Goal: Use online tool/utility: Utilize a website feature to perform a specific function

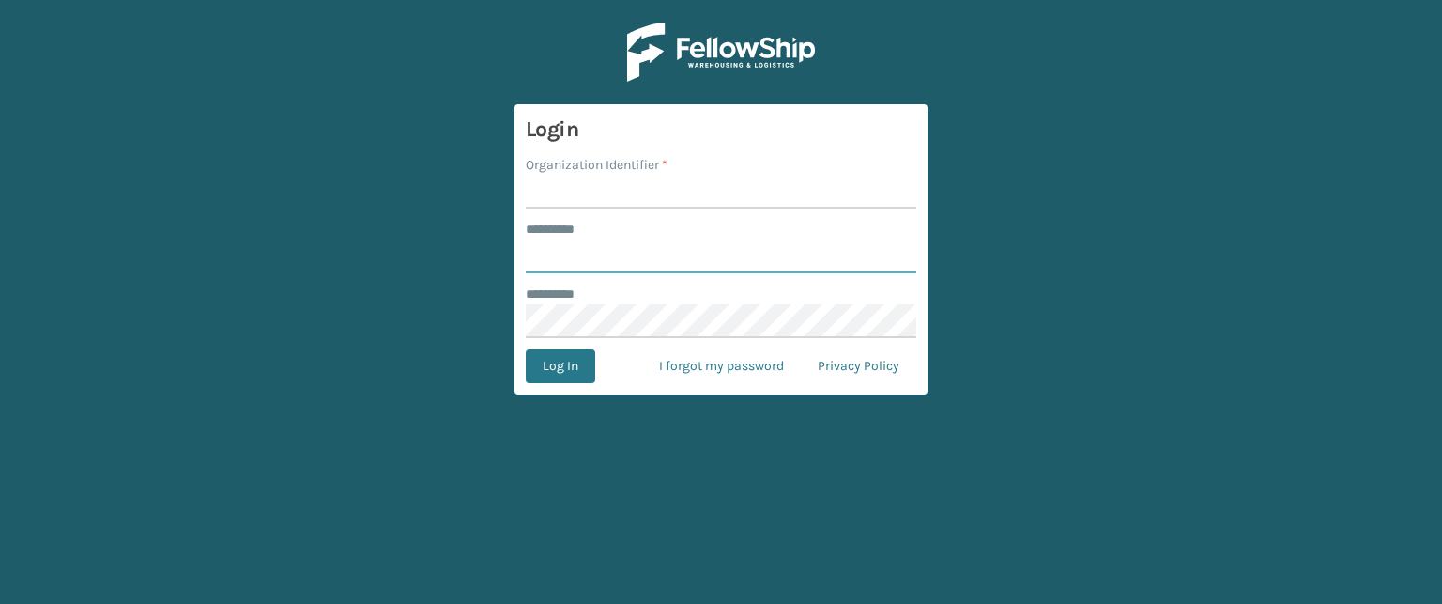
type input "******"
click at [524, 198] on form "Login Organization Identifier * ******** * ****** ******** * Log In I forgot my…" at bounding box center [721, 249] width 413 height 290
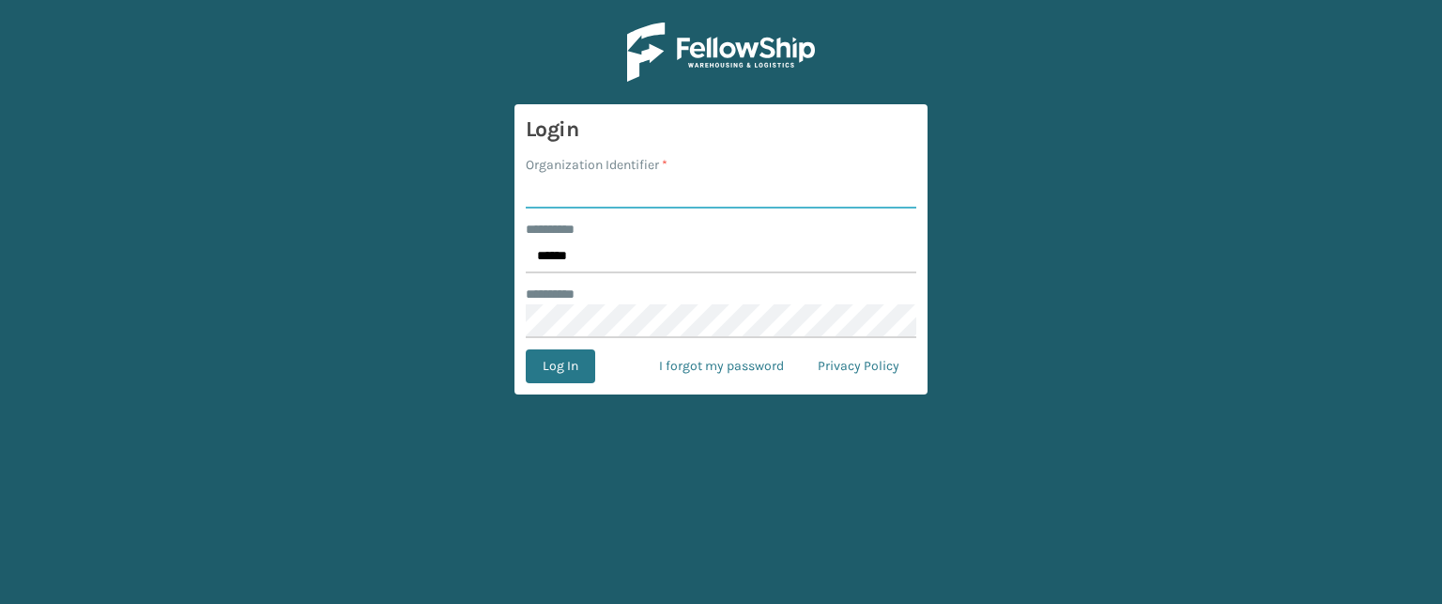
click at [556, 194] on input "Organization Identifier *" at bounding box center [721, 192] width 391 height 34
type input "SuperAdminOrganization"
click at [562, 364] on button "Log In" at bounding box center [560, 366] width 69 height 34
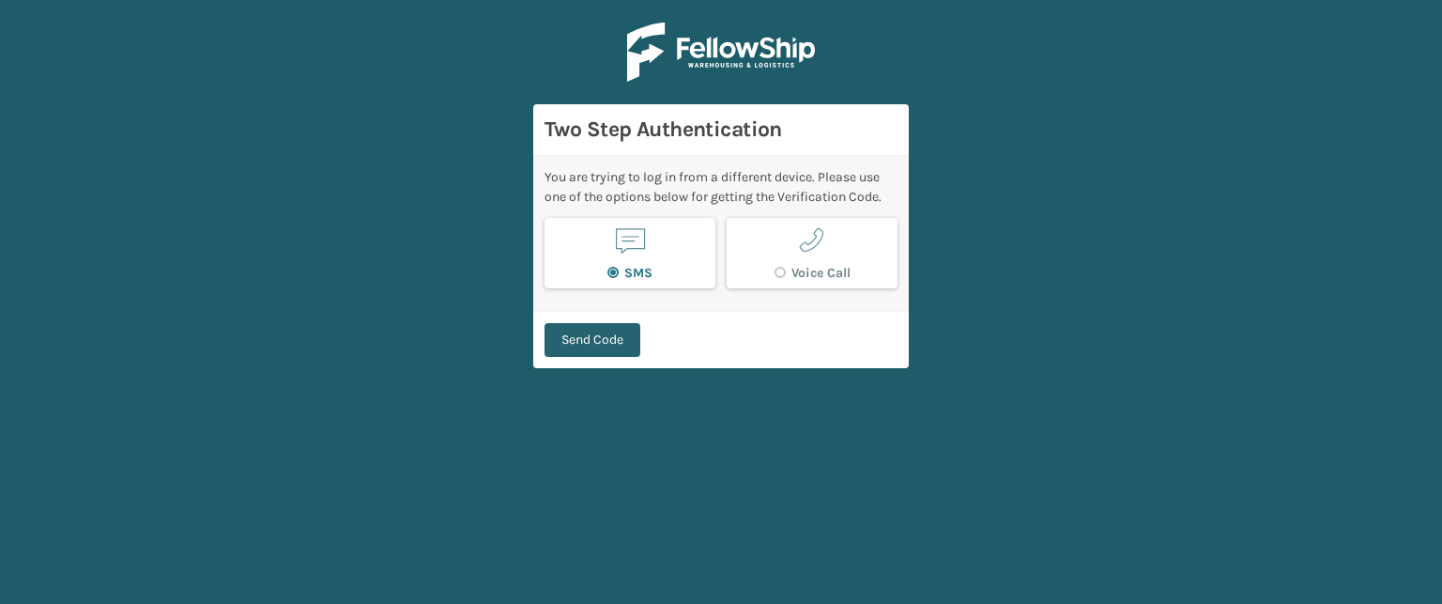
click at [600, 331] on button "Send Code" at bounding box center [593, 340] width 96 height 34
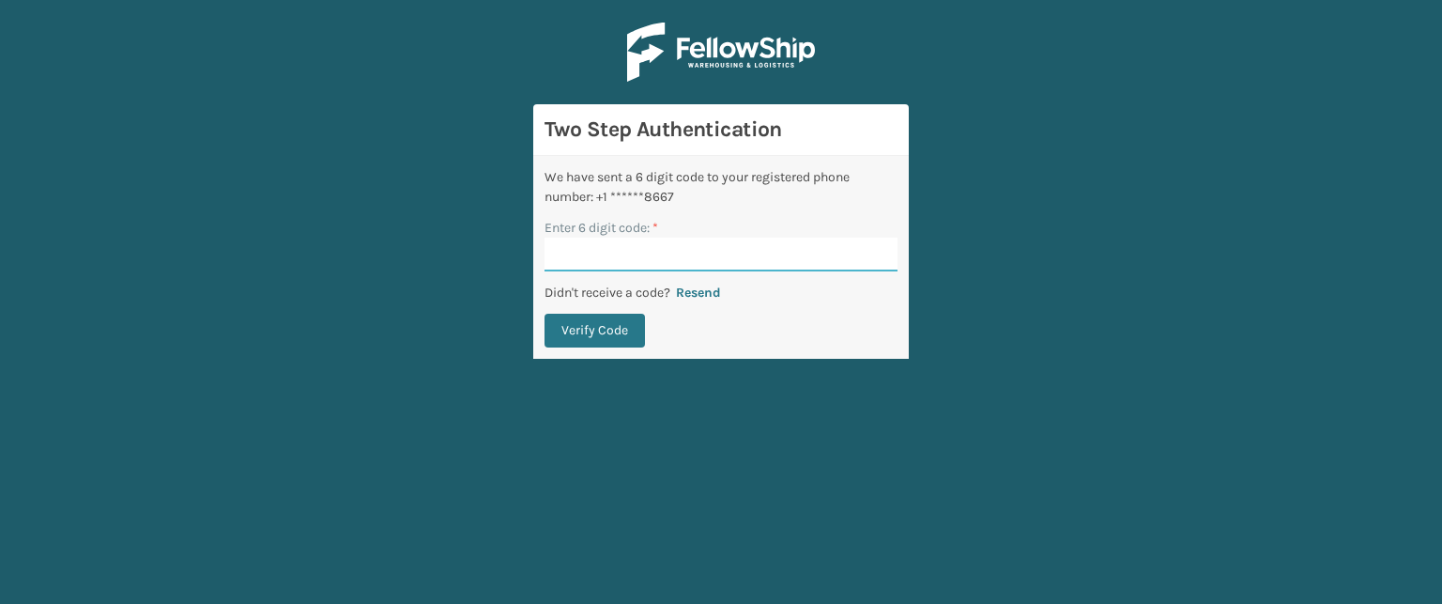
click at [695, 251] on input "Enter 6 digit code: *" at bounding box center [721, 255] width 353 height 34
type input "826553"
click at [632, 315] on button "Verify Code" at bounding box center [595, 331] width 100 height 34
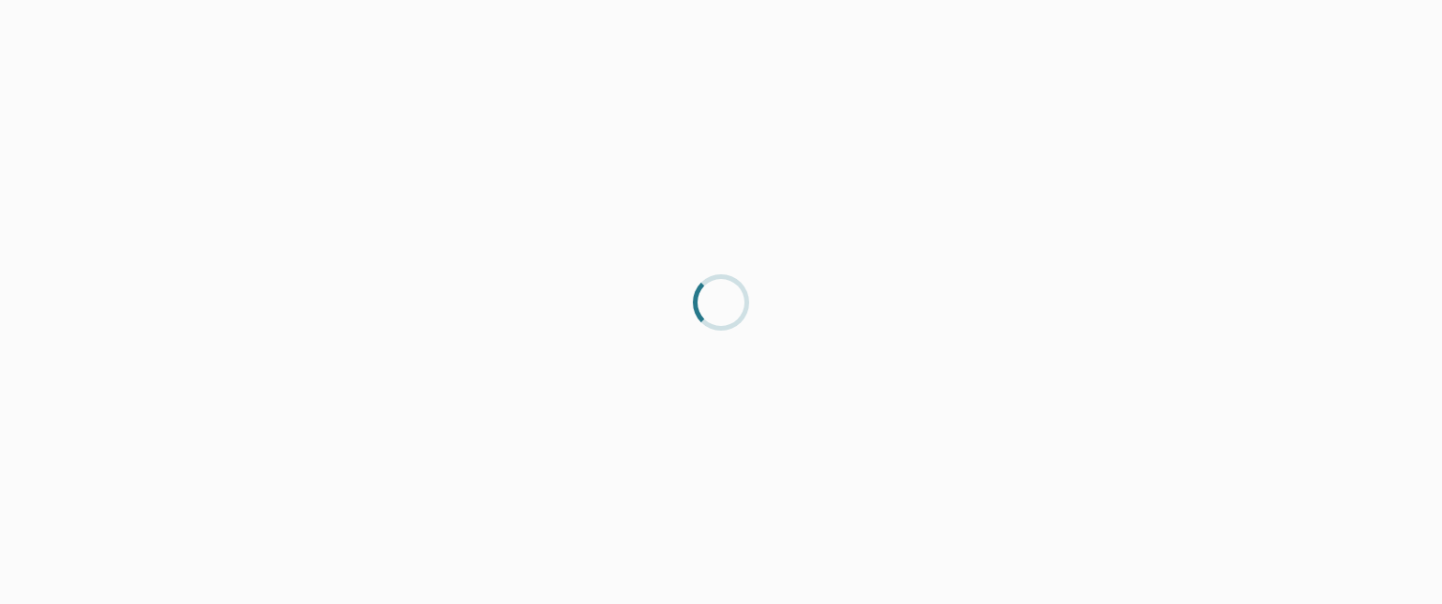
click at [911, 14] on div at bounding box center [721, 302] width 1442 height 604
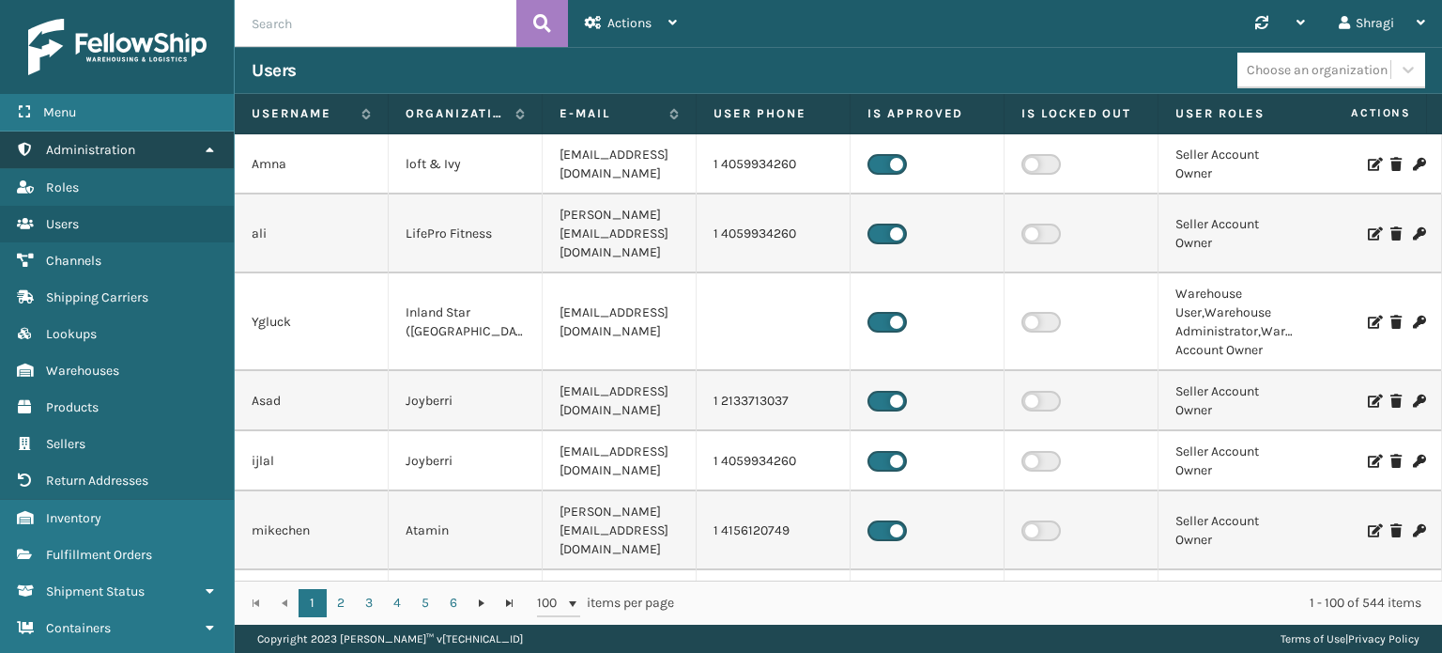
click at [172, 148] on link "Administration" at bounding box center [117, 149] width 234 height 37
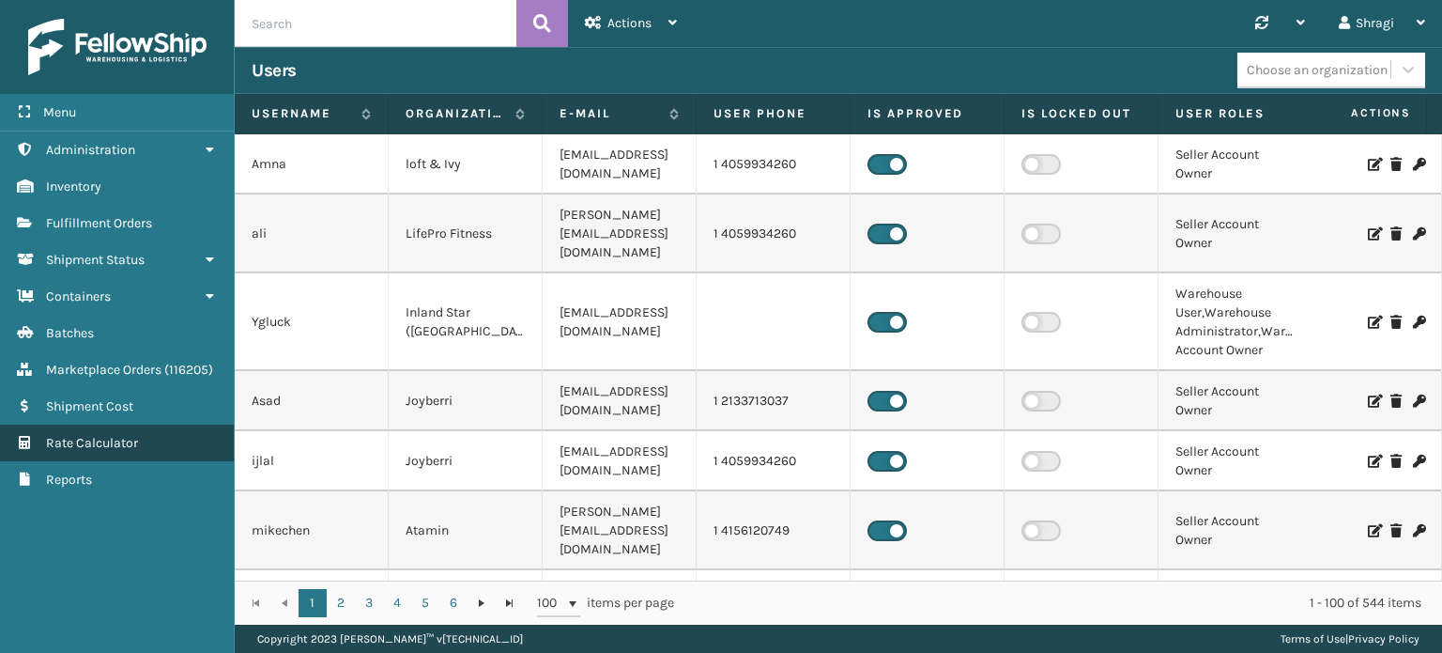
click at [123, 442] on span "Rate Calculator" at bounding box center [92, 443] width 92 height 16
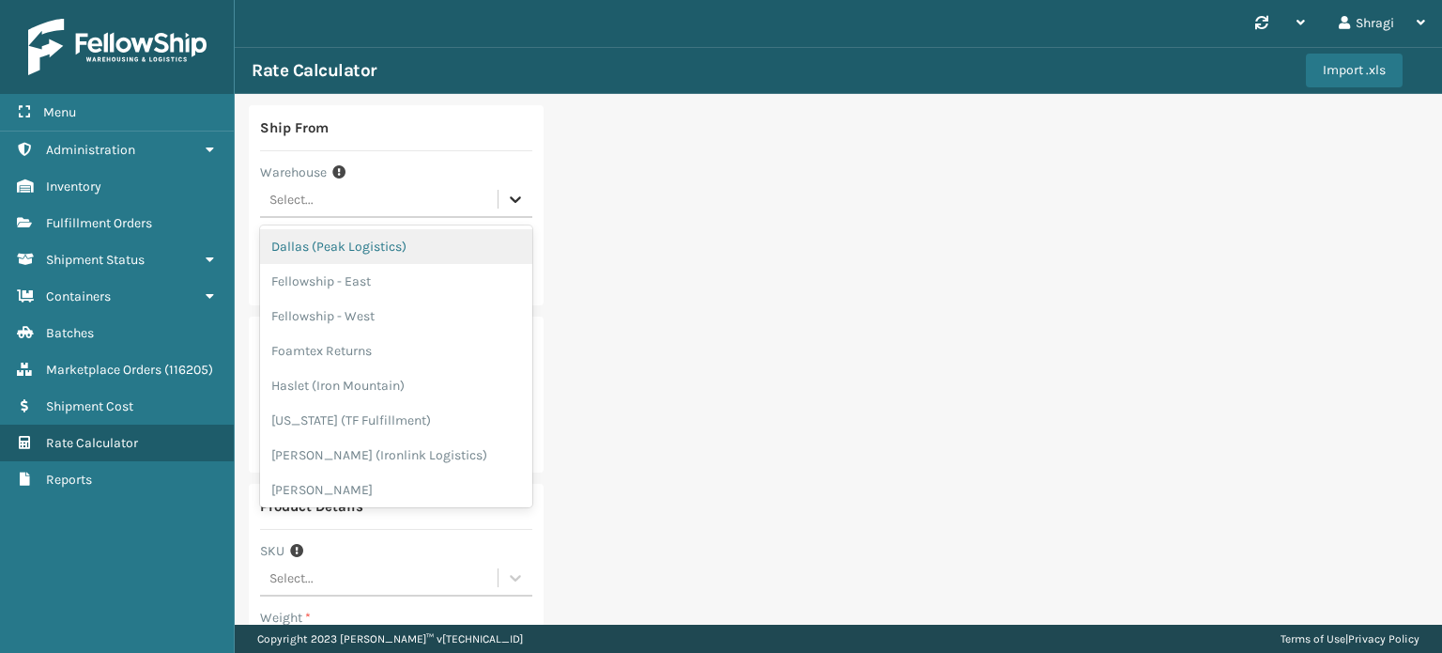
click at [511, 198] on icon at bounding box center [515, 199] width 19 height 19
click at [695, 239] on div "Ship From Warehouse option [GEOGRAPHIC_DATA] (Peak Logistics) focused, 1 of 19.…" at bounding box center [839, 562] width 1208 height 936
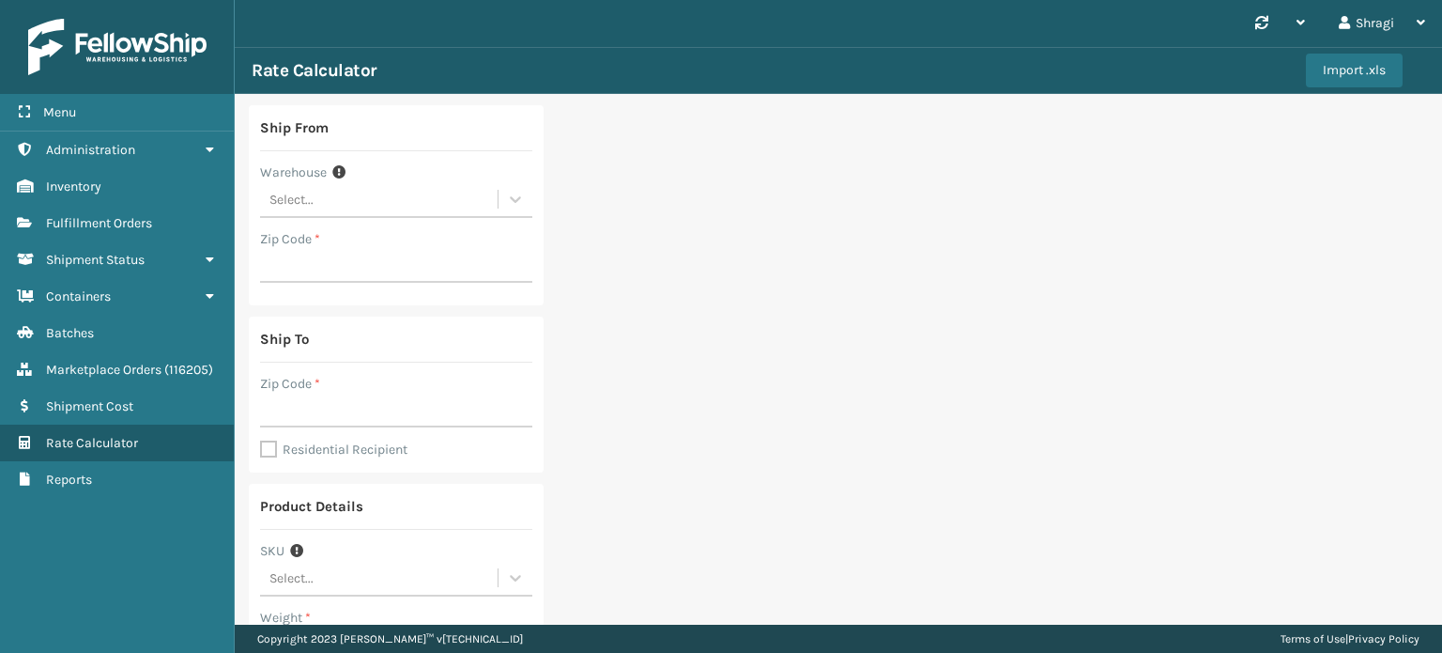
click at [355, 284] on div "Ship From Warehouse Select... Zip Code *" at bounding box center [396, 205] width 295 height 200
click at [354, 266] on input "Zip Code *" at bounding box center [396, 266] width 272 height 34
type input "14610"
click at [331, 424] on input "Zip Code *" at bounding box center [396, 410] width 272 height 34
drag, startPoint x: 331, startPoint y: 265, endPoint x: 259, endPoint y: 270, distance: 72.5
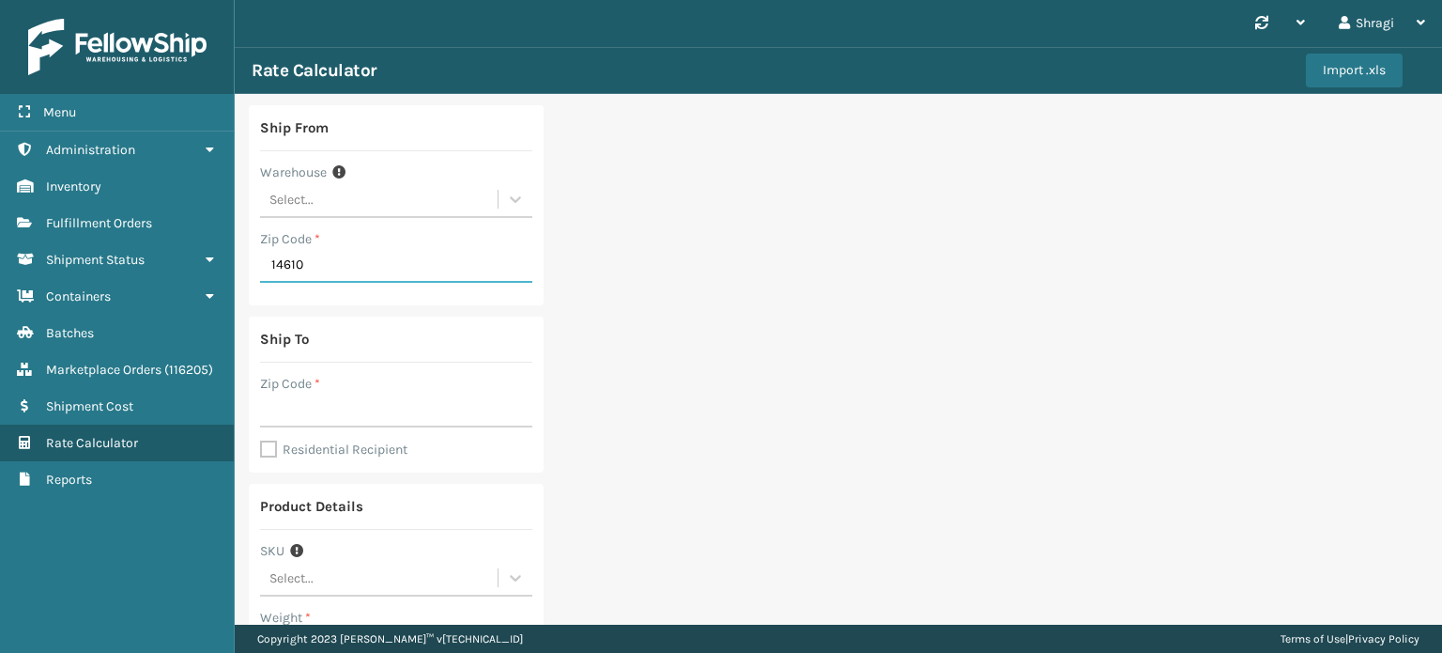
click at [260, 270] on input "14610" at bounding box center [396, 266] width 272 height 34
click at [315, 401] on input "Zip Code *" at bounding box center [396, 410] width 272 height 34
type input "31014"
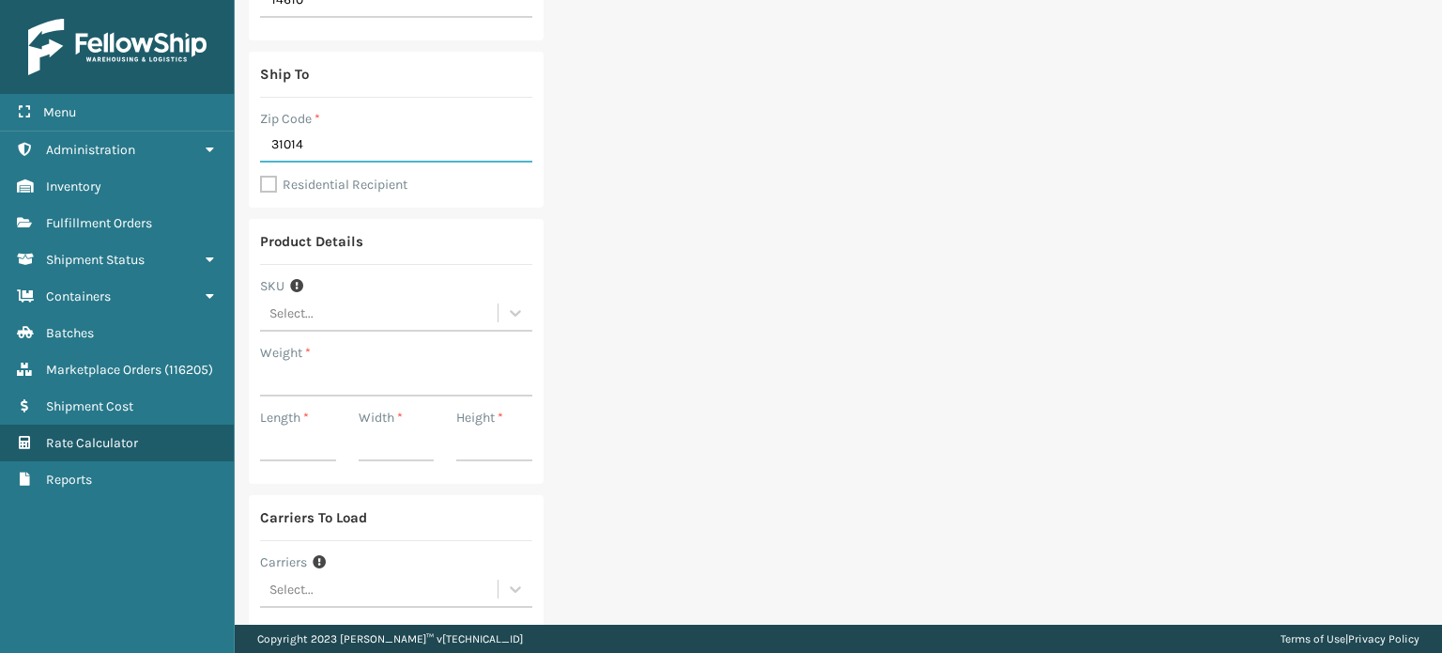
scroll to position [289, 0]
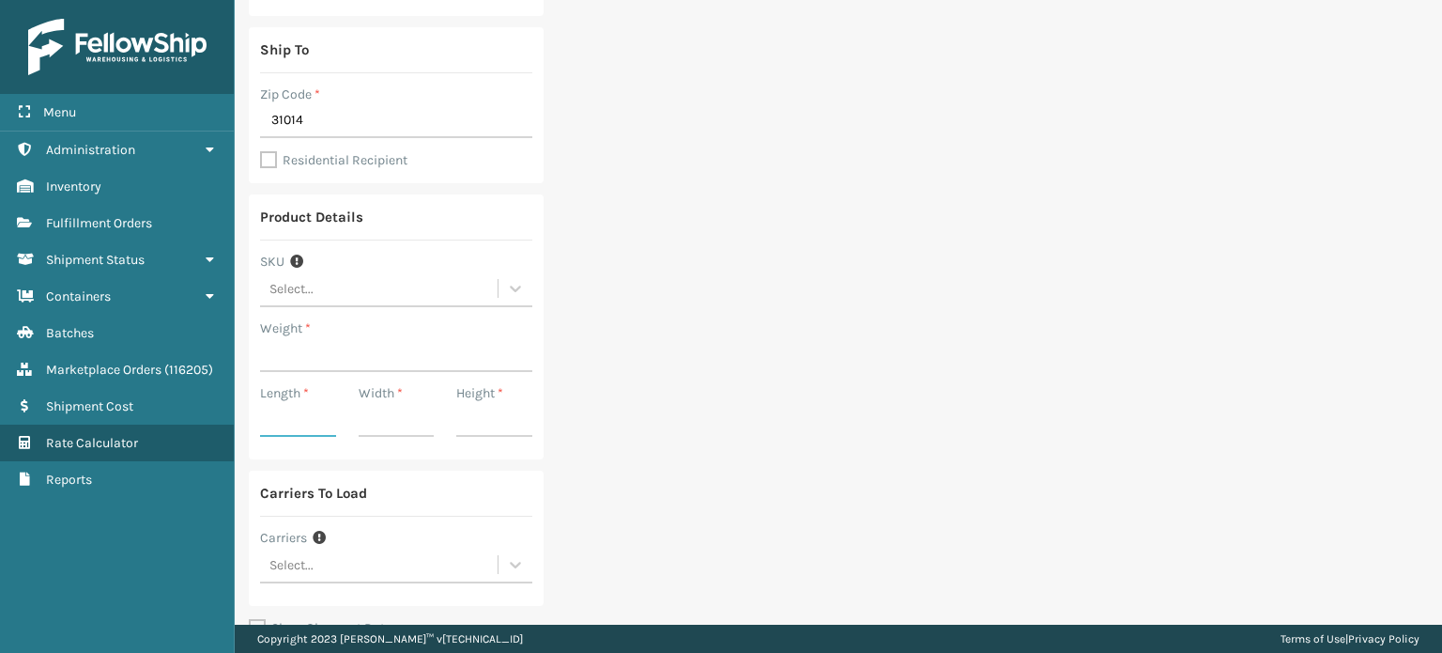
click at [290, 416] on input "Length *" at bounding box center [298, 420] width 76 height 34
type input "21"
click at [385, 417] on input "Width *" at bounding box center [397, 420] width 76 height 34
type input "19"
click at [496, 433] on input "Height *" at bounding box center [494, 420] width 76 height 34
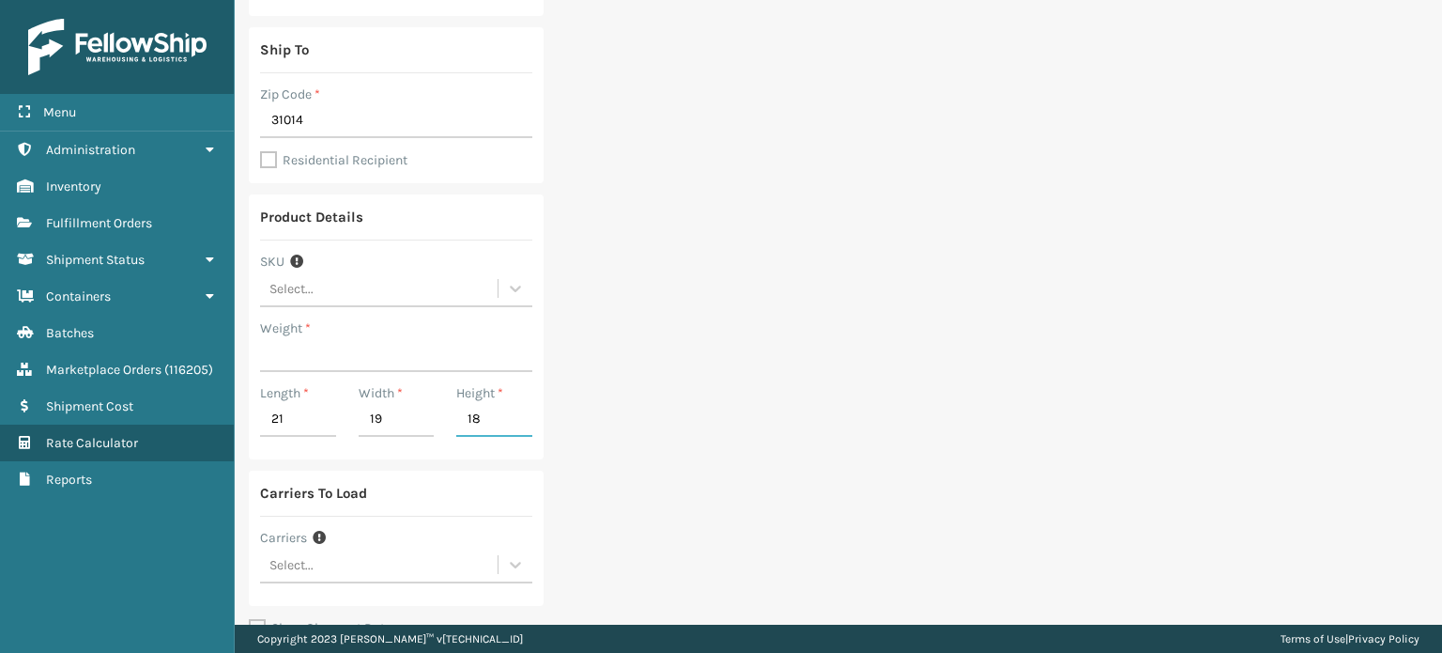
type input "18"
click at [422, 353] on input "Weight *" at bounding box center [396, 355] width 272 height 34
type input "29"
click at [715, 344] on div "Ship From Warehouse Select... Zip Code * 14610 Ship To Zip Code * 31014 Residen…" at bounding box center [839, 273] width 1208 height 936
drag, startPoint x: 1441, startPoint y: 350, endPoint x: 1429, endPoint y: 470, distance: 120.8
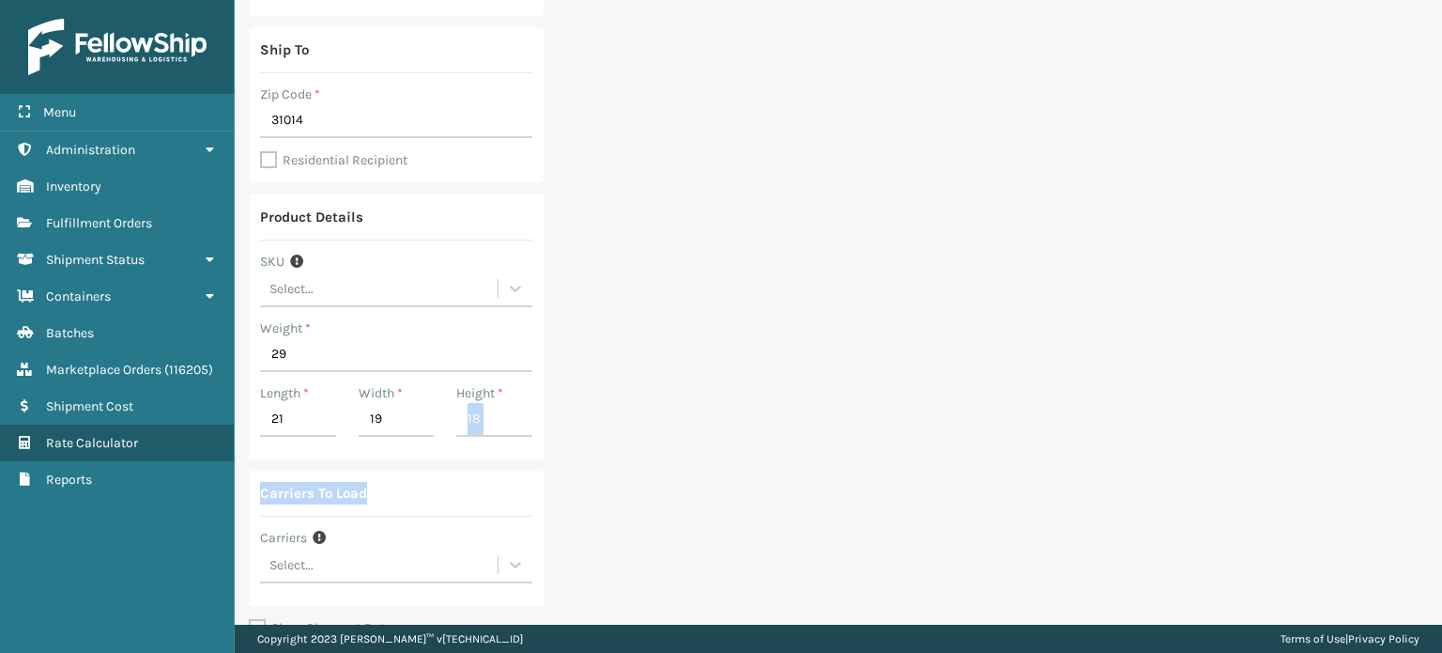
click at [1429, 470] on div "Synchronise all channels Shragi Log Out Rate Calculator Import .xls Ship From W…" at bounding box center [839, 312] width 1208 height 624
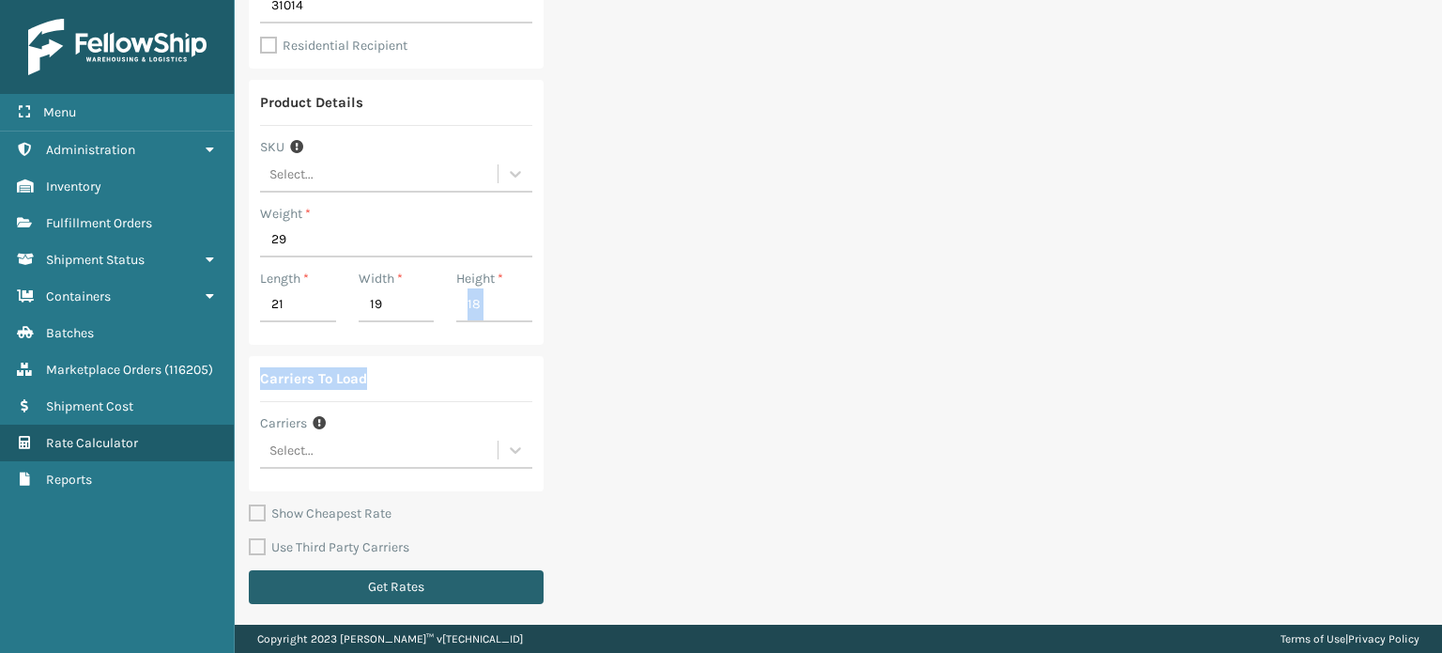
click at [301, 577] on button "Get Rates" at bounding box center [396, 587] width 295 height 34
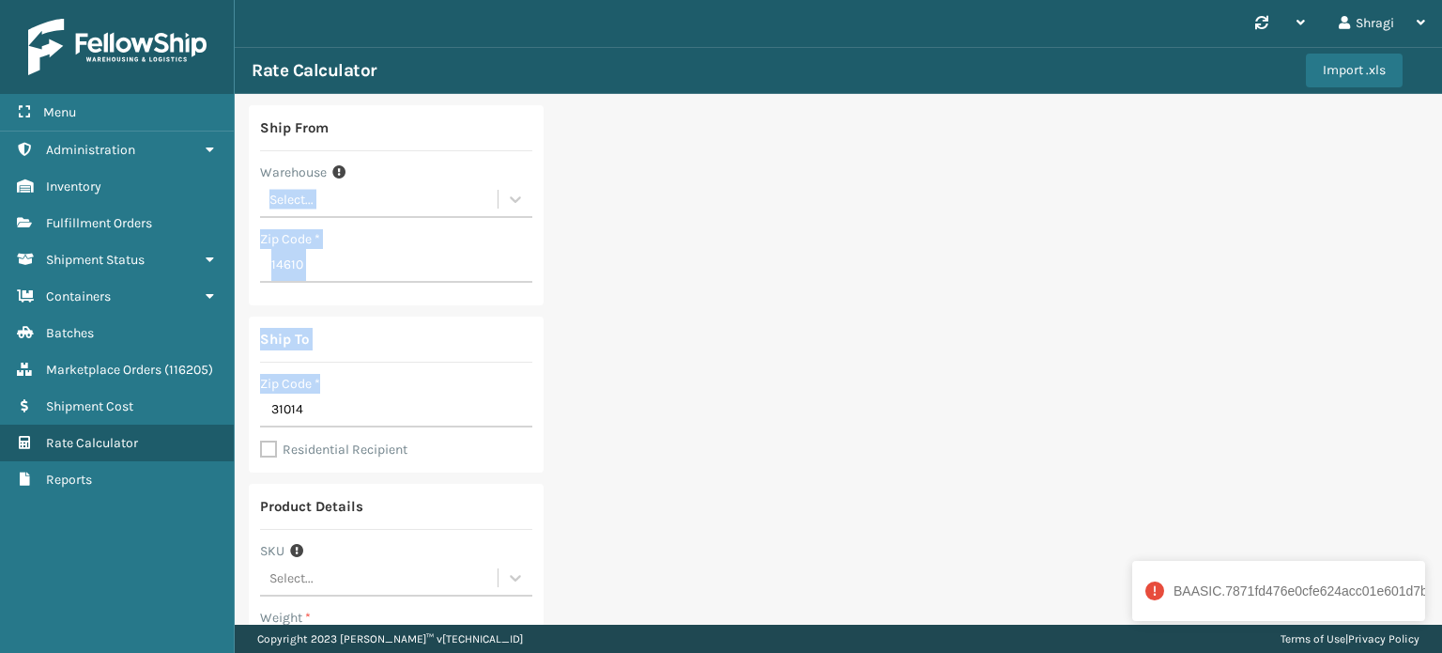
drag, startPoint x: 1441, startPoint y: 174, endPoint x: 1441, endPoint y: 382, distance: 208.5
click at [1441, 382] on div "Synchronise all channels Shragi Log Out Rate Calculator Import .xls Ship From W…" at bounding box center [839, 312] width 1208 height 624
click at [1144, 341] on div "Ship From Warehouse Select... Zip Code * 14610 Ship To Zip Code * 31014 Residen…" at bounding box center [839, 562] width 1208 height 936
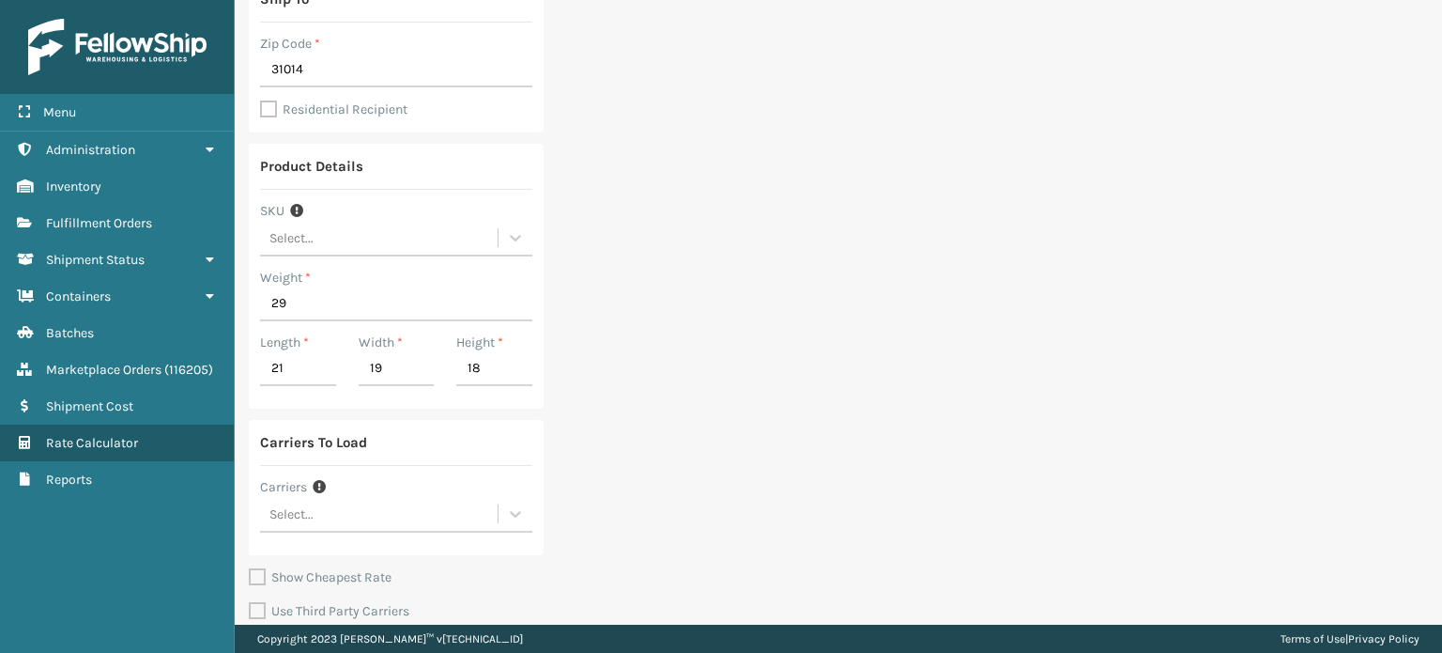
scroll to position [404, 0]
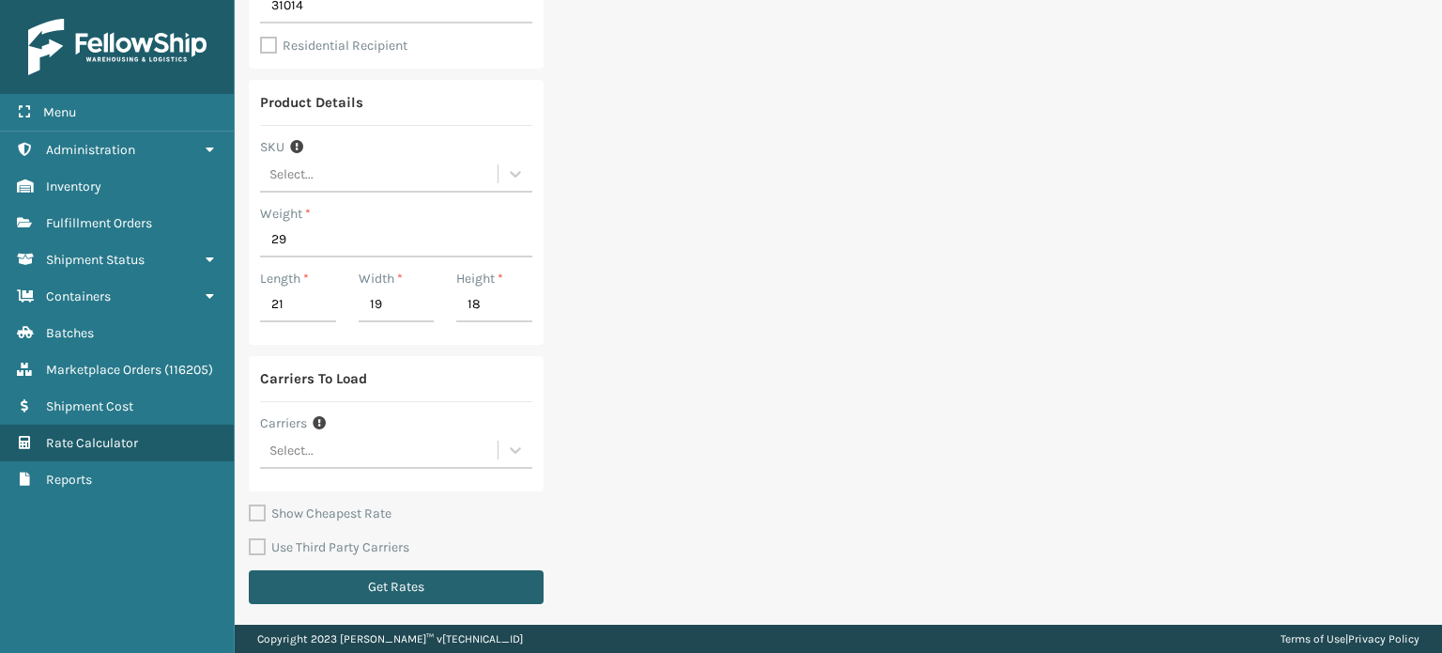
click at [455, 584] on button "Get Rates" at bounding box center [396, 587] width 295 height 34
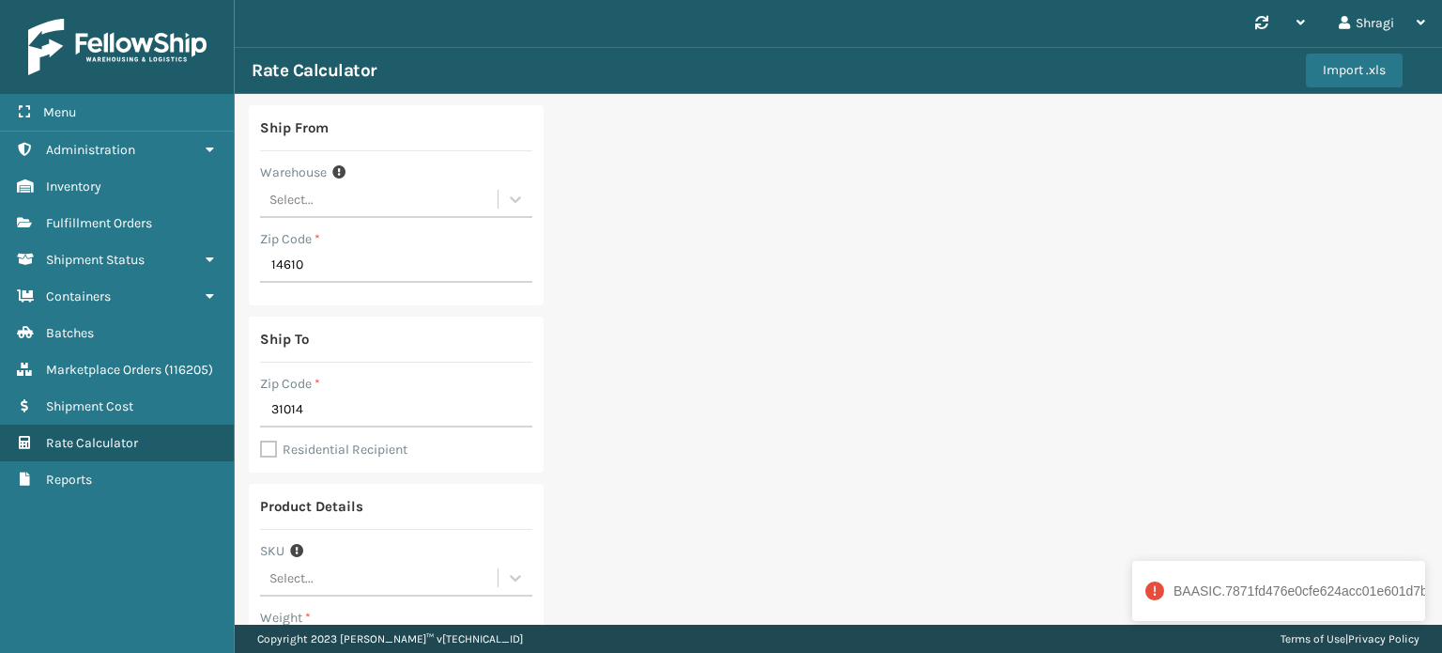
click at [267, 450] on label "Residential Recipient" at bounding box center [333, 449] width 147 height 16
click at [261, 440] on input "Residential Recipient" at bounding box center [260, 440] width 1 height 2
checkbox input "true"
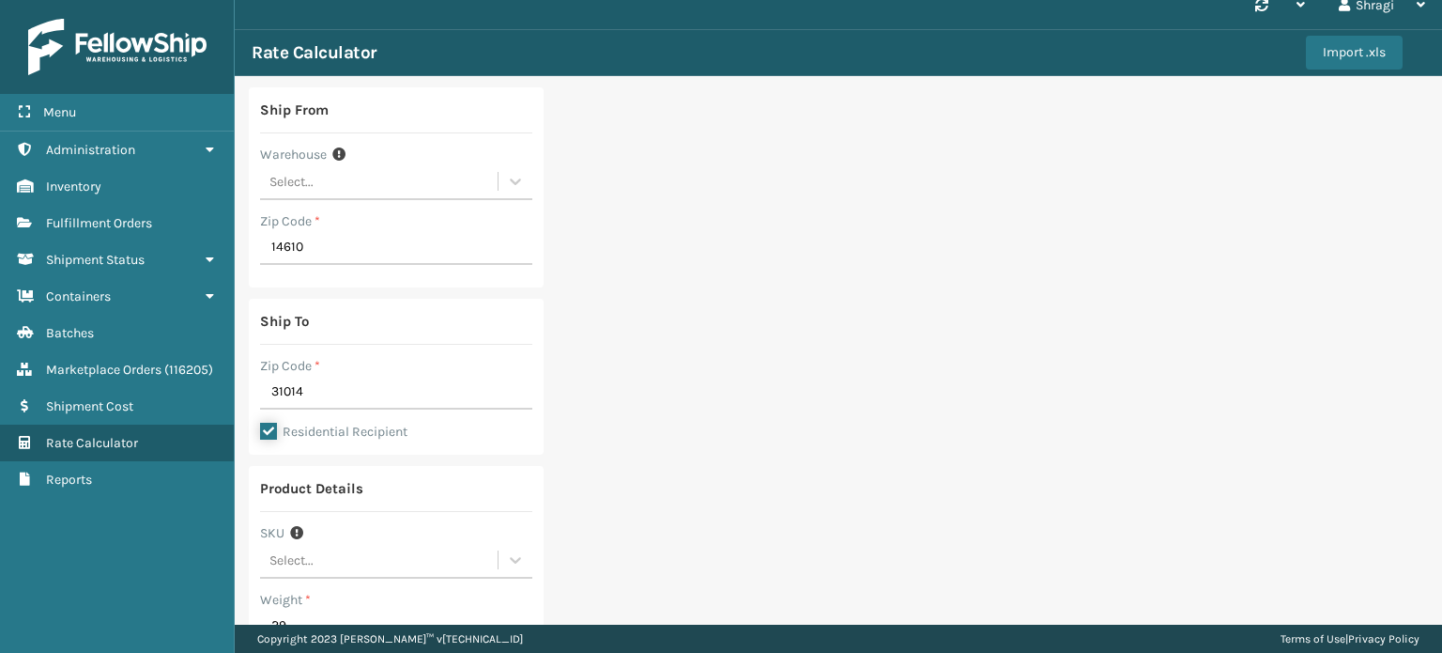
scroll to position [22, 0]
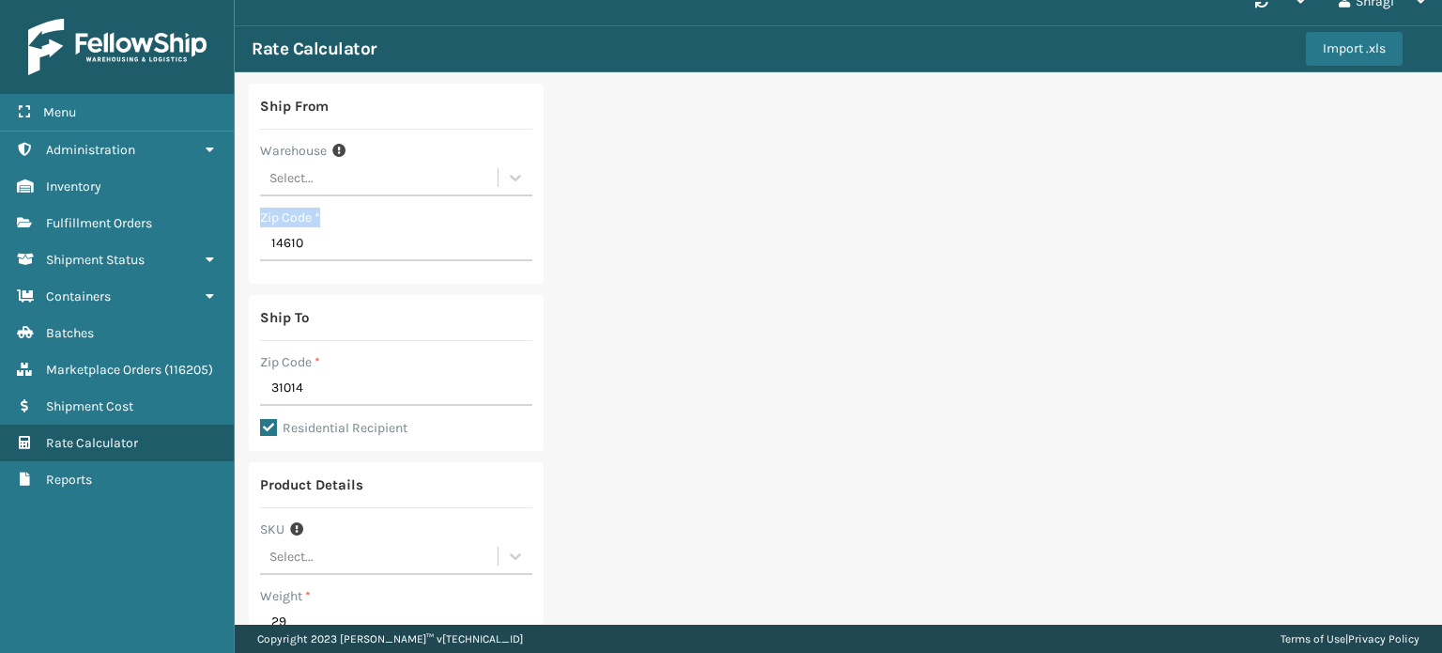
drag, startPoint x: 1441, startPoint y: 164, endPoint x: 1428, endPoint y: 254, distance: 90.2
click at [1428, 254] on div "Synchronise all channels Shragi Log Out Rate Calculator Import .xls Ship From W…" at bounding box center [839, 312] width 1208 height 624
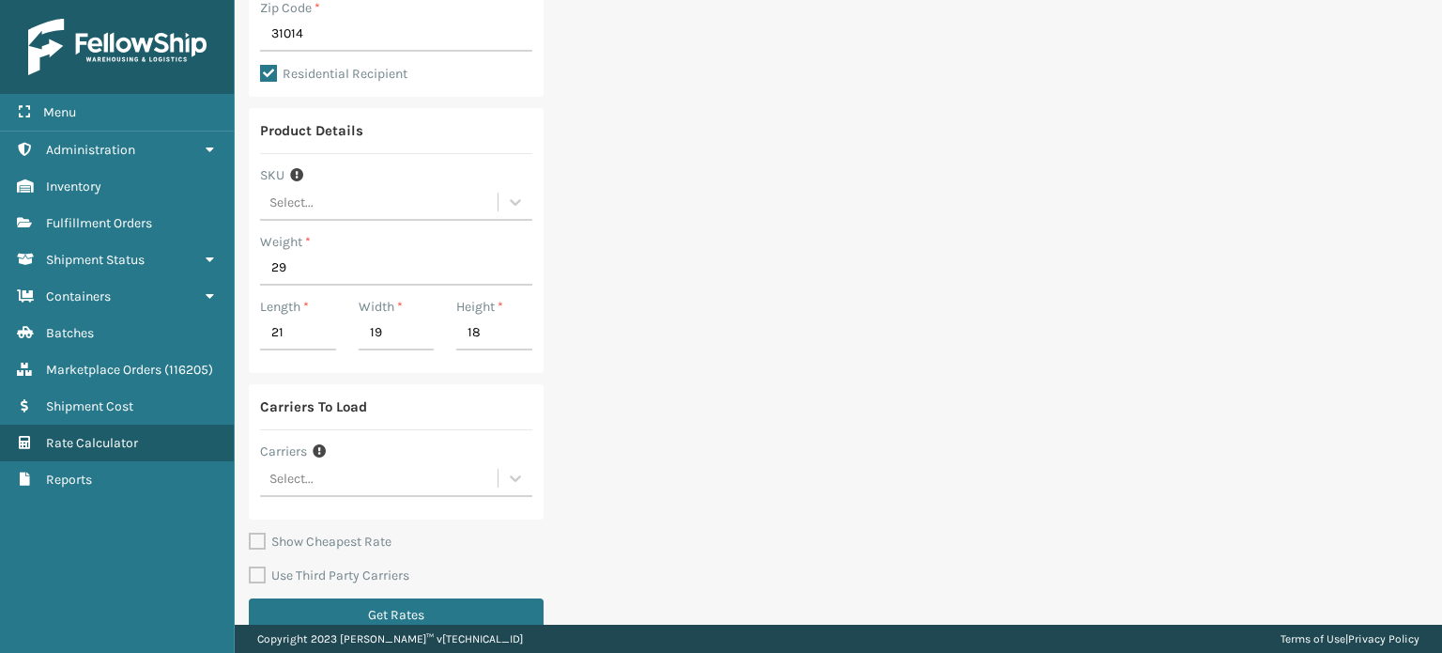
scroll to position [404, 0]
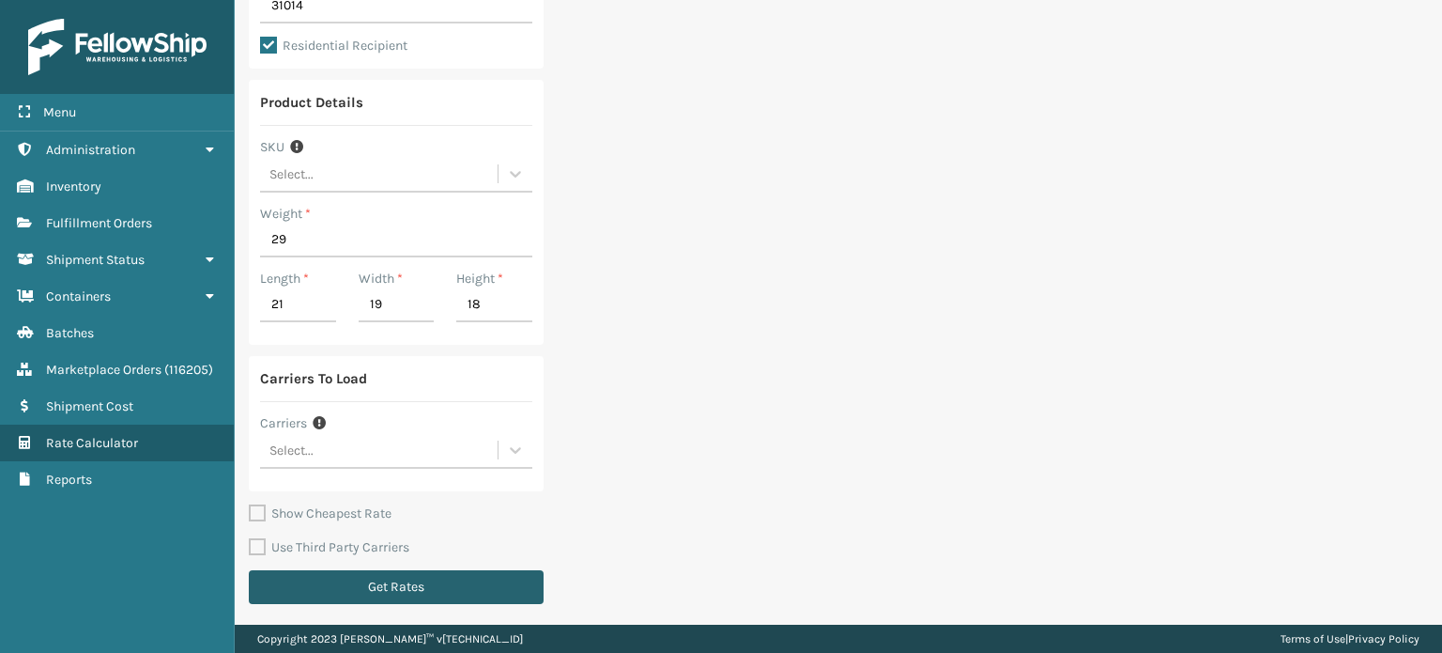
click at [473, 589] on button "Get Rates" at bounding box center [396, 587] width 295 height 34
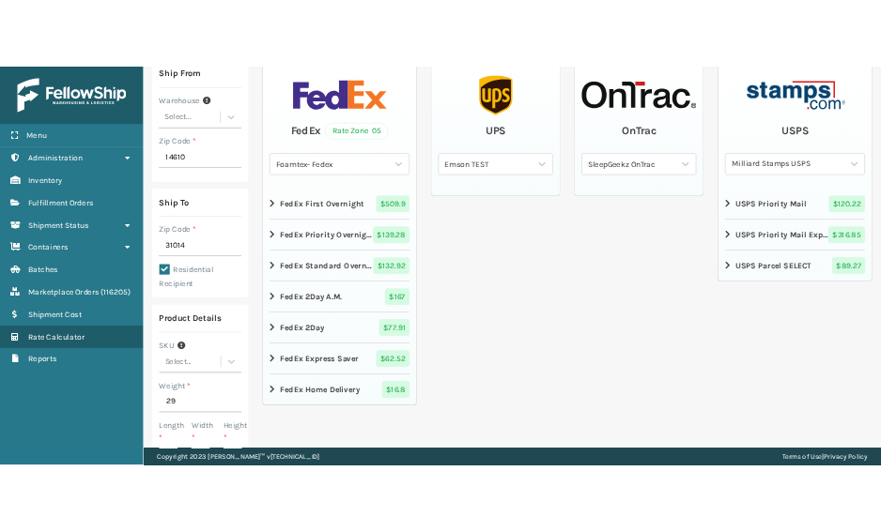
scroll to position [0, 0]
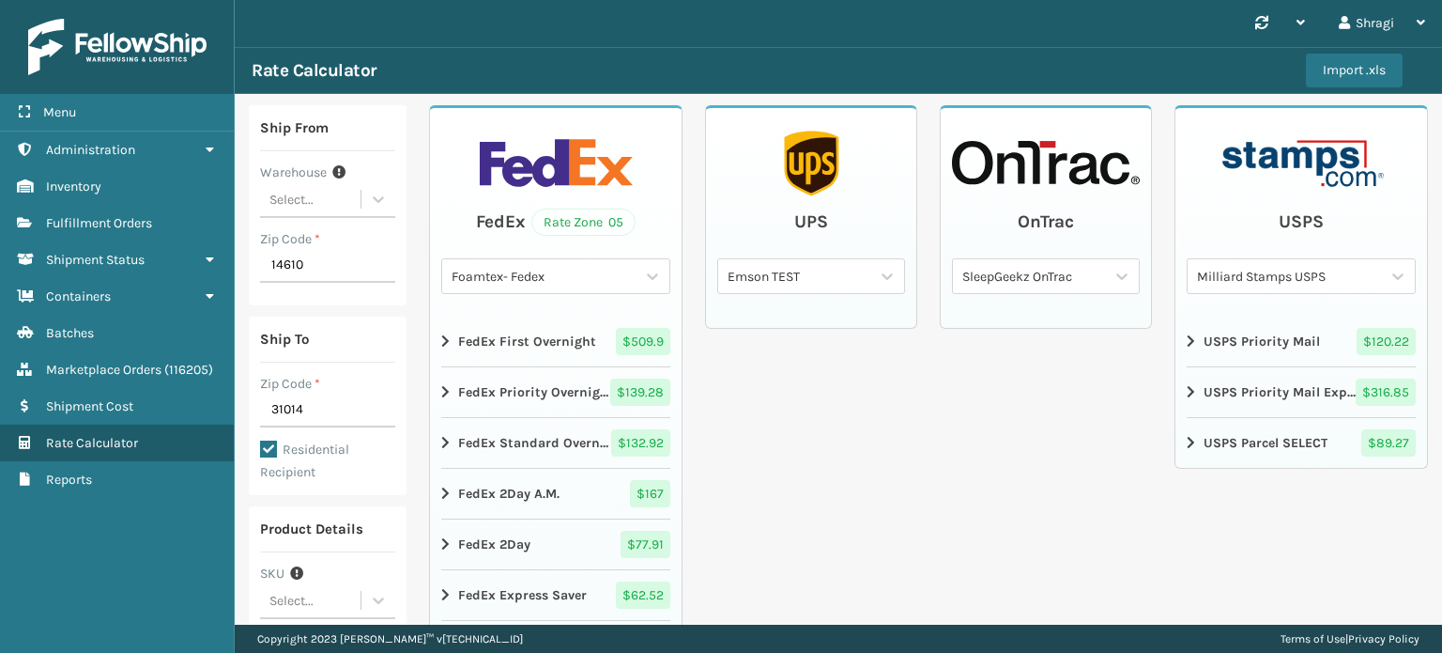
click at [577, 209] on div "Rate Zone 05" at bounding box center [584, 221] width 104 height 27
click at [643, 267] on icon at bounding box center [652, 276] width 19 height 19
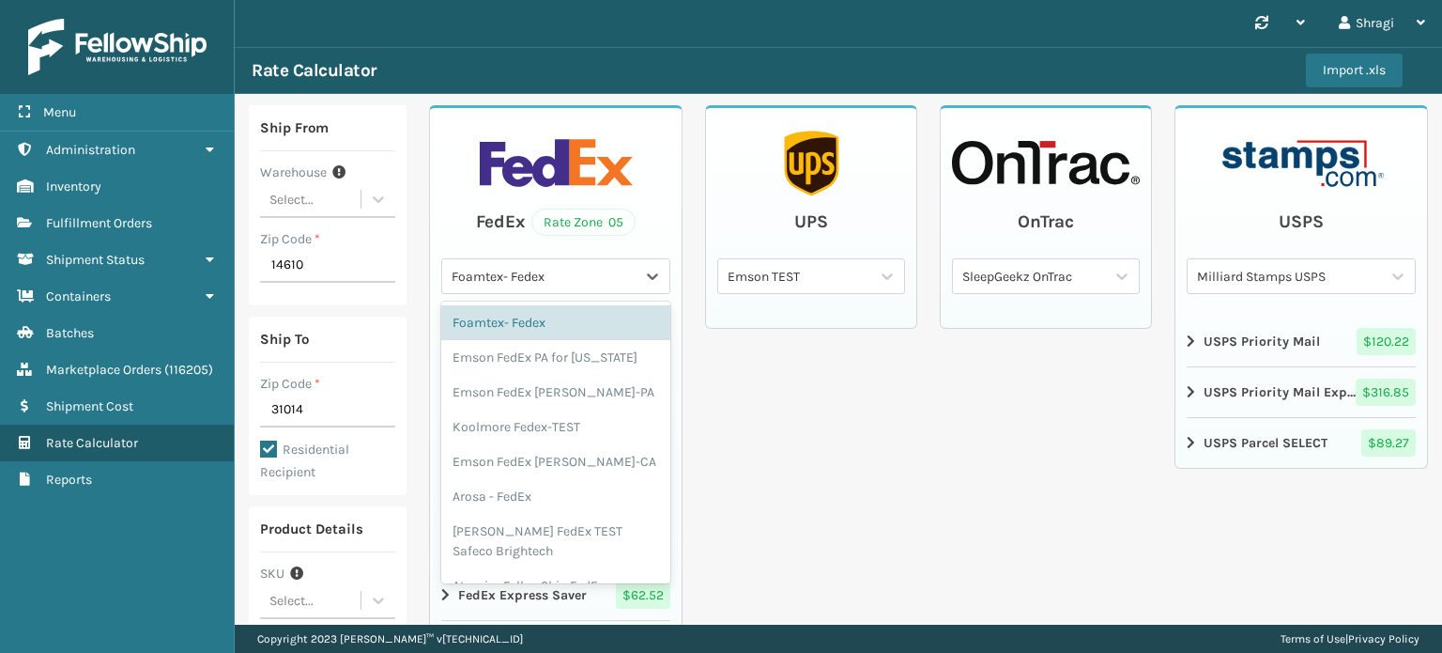
click at [639, 226] on div "FedEx Rate Zone 05" at bounding box center [555, 222] width 229 height 28
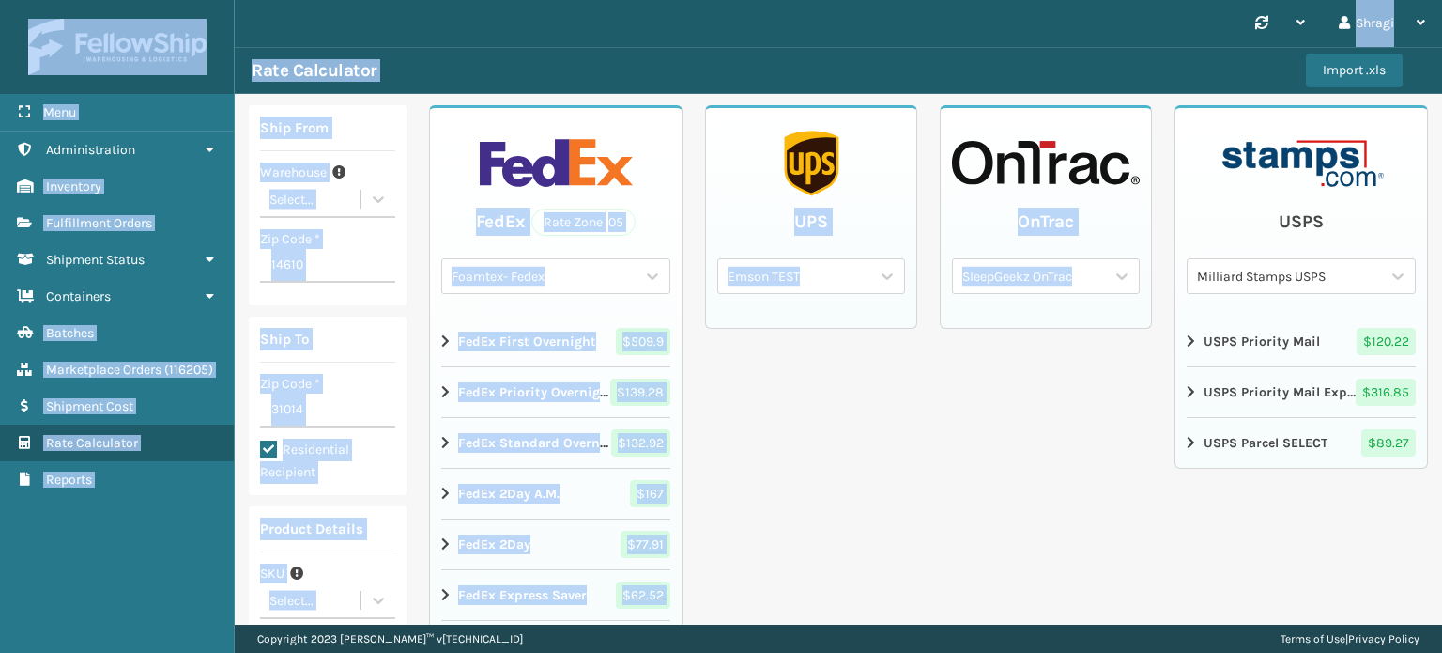
drag, startPoint x: 1441, startPoint y: 136, endPoint x: 1441, endPoint y: -114, distance: 249.8
click at [1441, 0] on html "Menu Administration Inventory Fulfillment Orders Shipment Status Containers Bat…" at bounding box center [721, 326] width 1442 height 653
